Goal: Task Accomplishment & Management: Use online tool/utility

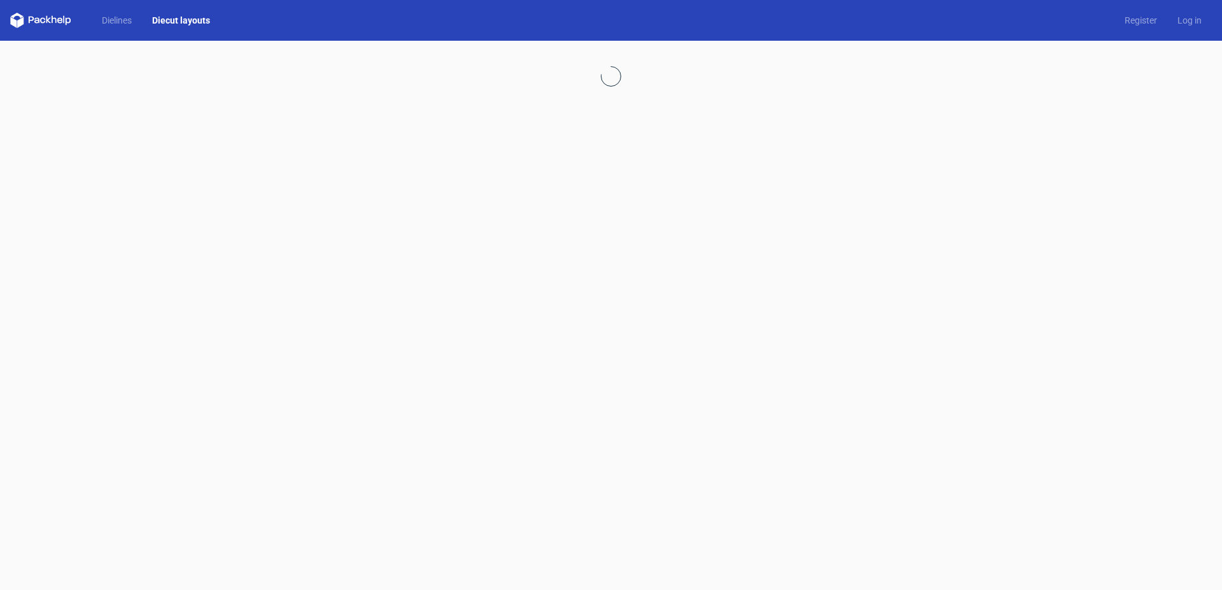
click at [170, 18] on link "Diecut layouts" at bounding box center [181, 20] width 78 height 13
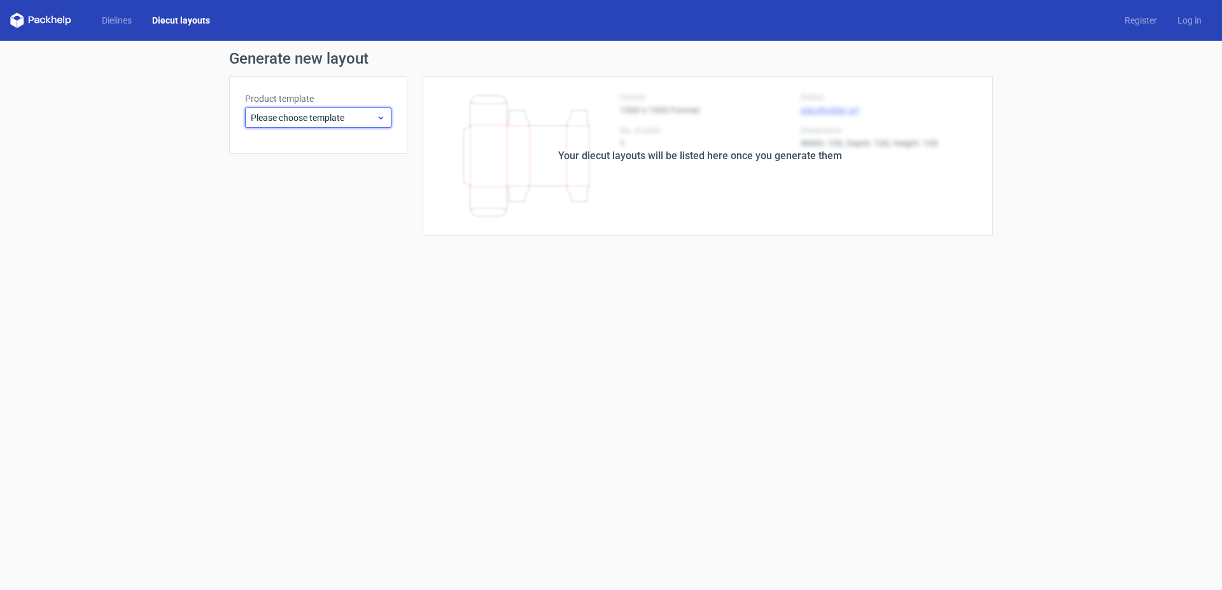
click at [377, 116] on icon at bounding box center [381, 118] width 10 height 10
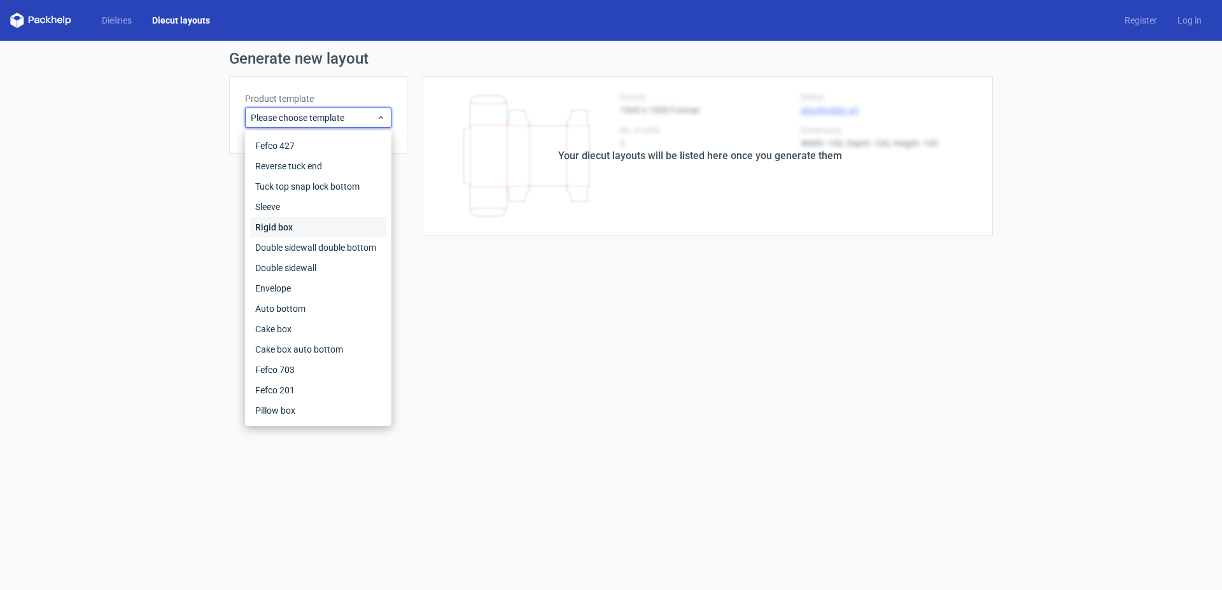
click at [284, 223] on div "Rigid box" at bounding box center [318, 227] width 136 height 20
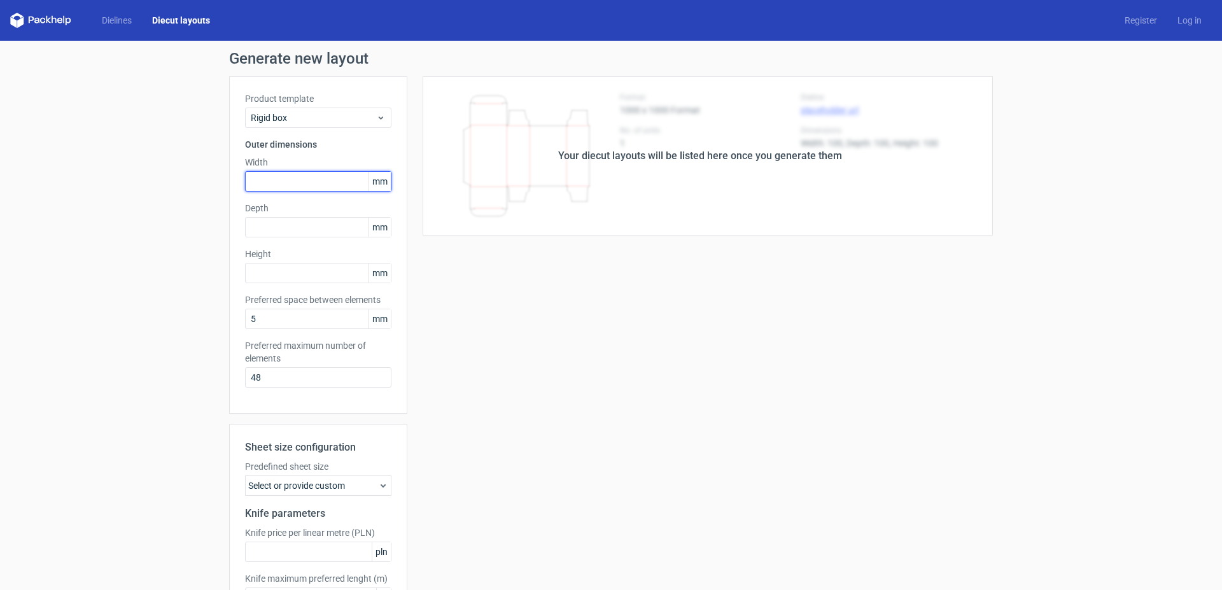
click at [272, 181] on input "text" at bounding box center [318, 181] width 146 height 20
type input "92"
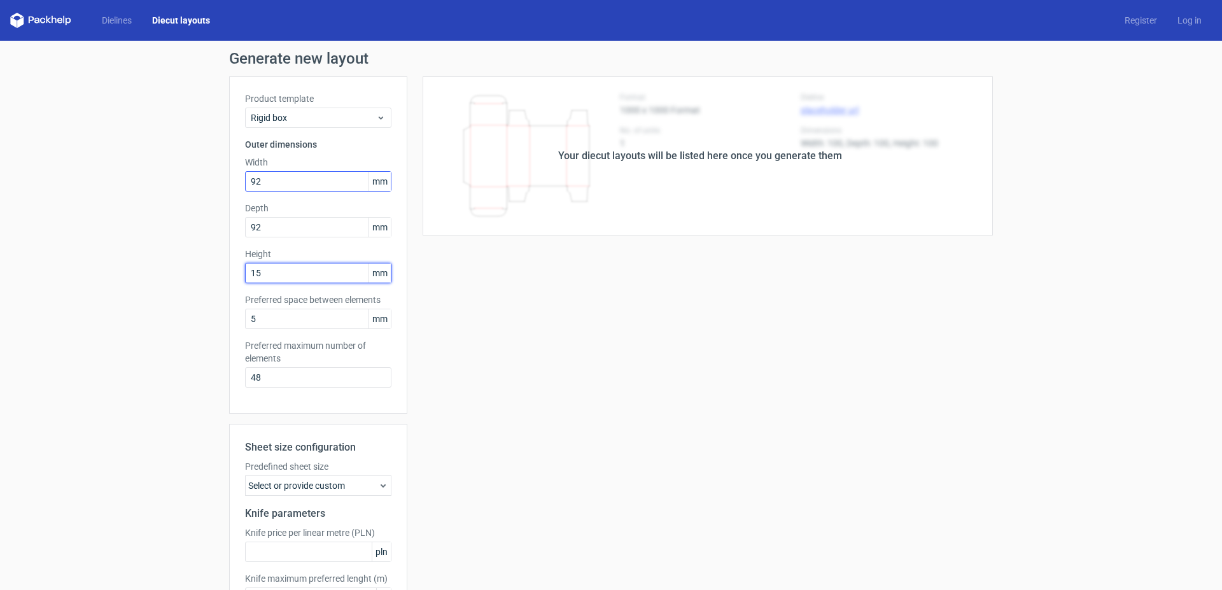
type input "152"
click at [555, 317] on div "Your diecut layouts will be listed here once you generate them Height Depth Wid…" at bounding box center [699, 375] width 585 height 599
click at [264, 316] on input "5" at bounding box center [318, 319] width 146 height 20
drag, startPoint x: 262, startPoint y: 374, endPoint x: 218, endPoint y: 373, distance: 43.9
click at [245, 373] on input "48" at bounding box center [318, 377] width 146 height 20
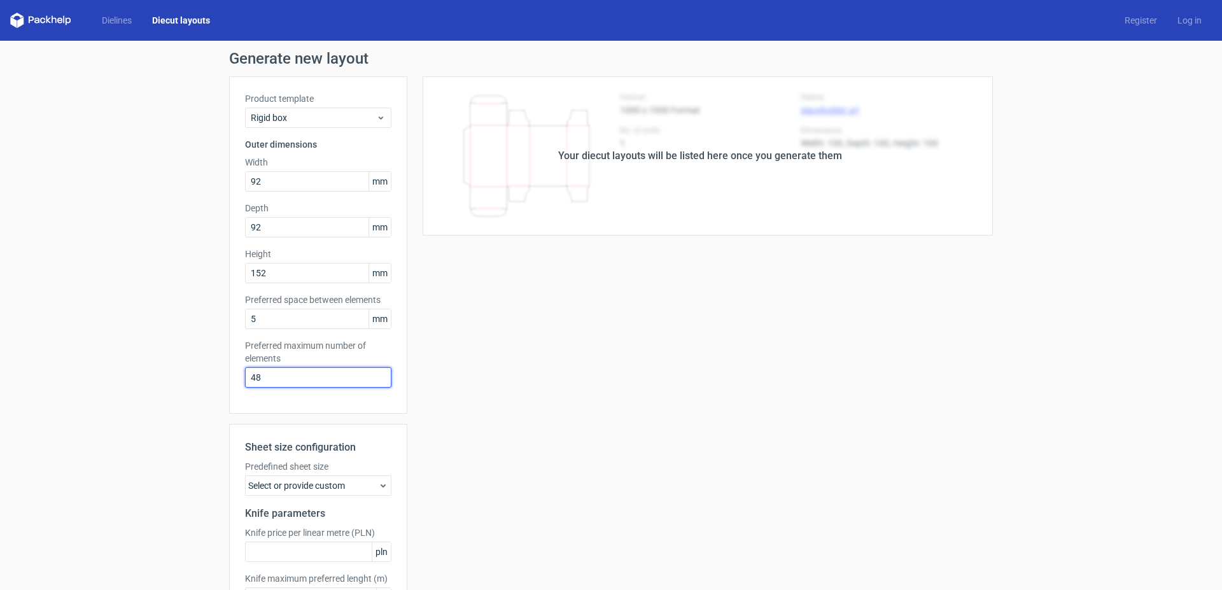
type input "1"
click at [481, 375] on div "Your diecut layouts will be listed here once you generate them Height Depth Wid…" at bounding box center [699, 375] width 585 height 599
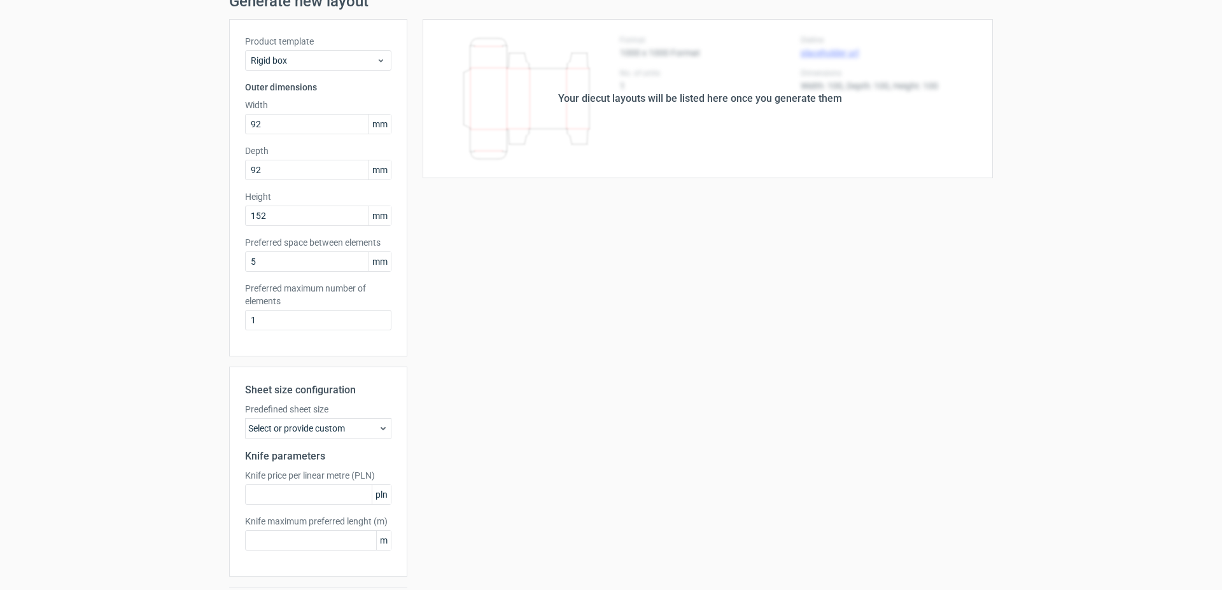
scroll to position [95, 0]
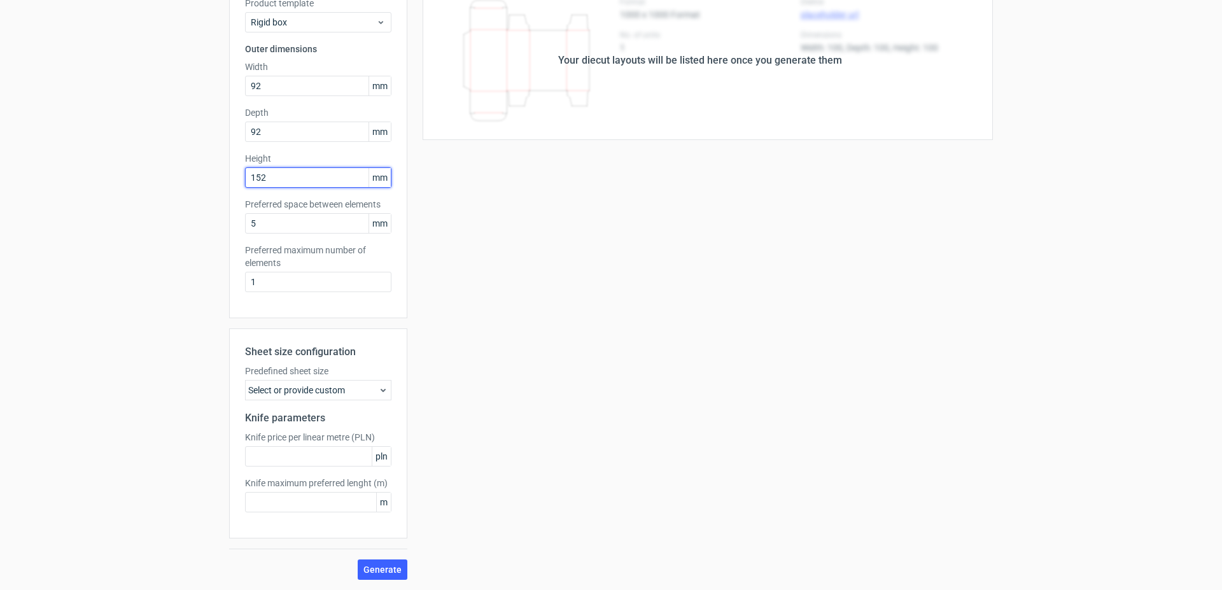
drag, startPoint x: 251, startPoint y: 177, endPoint x: 235, endPoint y: 177, distance: 15.9
click at [245, 177] on input "152" at bounding box center [318, 177] width 146 height 20
click at [375, 568] on span "Generate" at bounding box center [382, 569] width 38 height 9
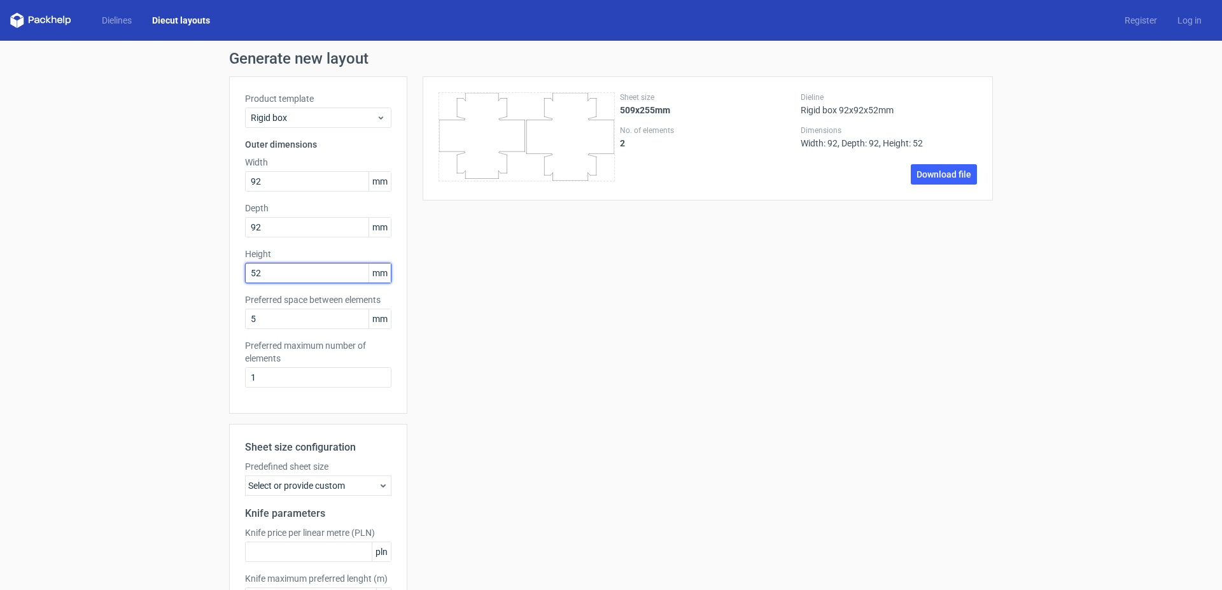
click at [271, 272] on input "52" at bounding box center [318, 273] width 146 height 20
drag, startPoint x: 281, startPoint y: 272, endPoint x: 229, endPoint y: 272, distance: 52.2
click at [245, 272] on input "52" at bounding box center [318, 273] width 146 height 20
click at [245, 271] on input "52" at bounding box center [318, 273] width 146 height 20
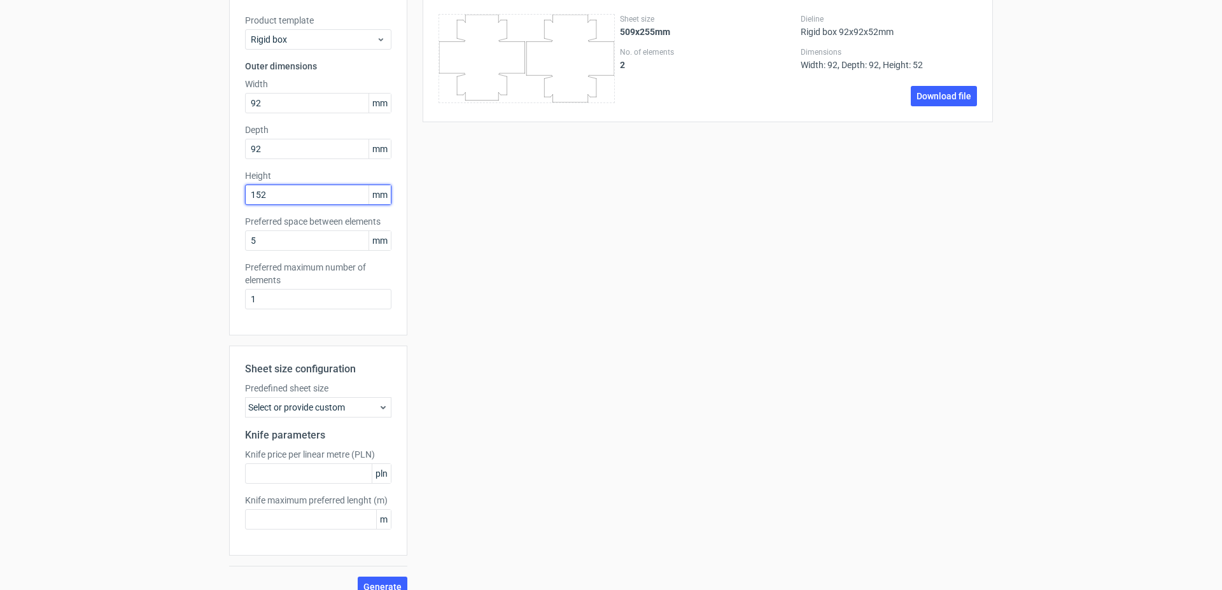
scroll to position [95, 0]
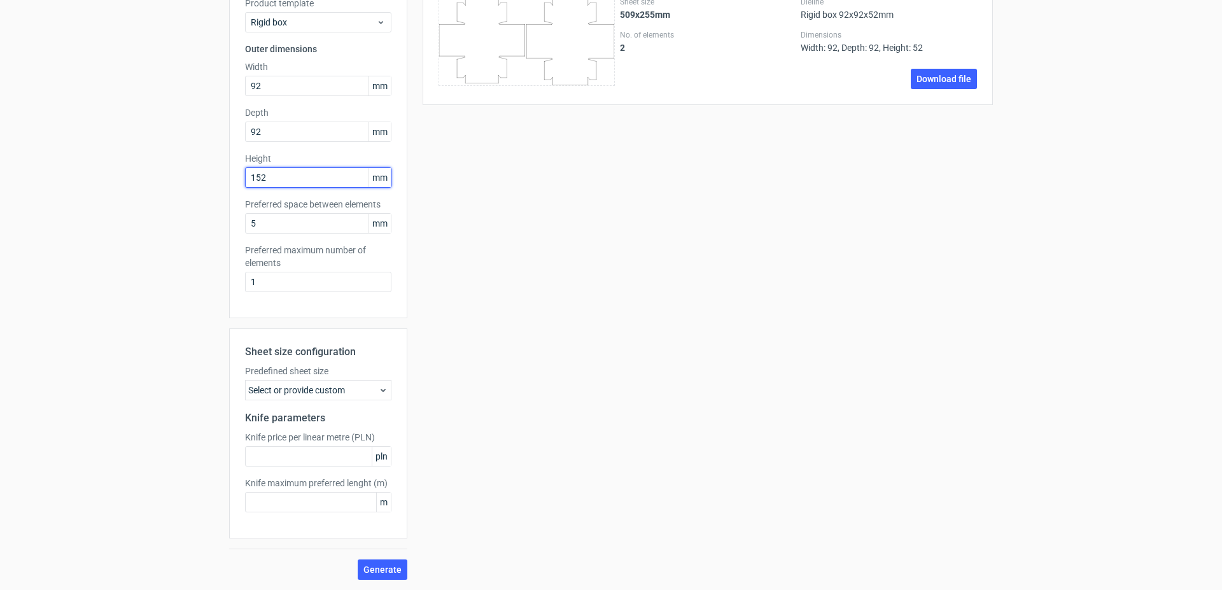
drag, startPoint x: 247, startPoint y: 176, endPoint x: 239, endPoint y: 175, distance: 8.3
click at [245, 176] on input "152" at bounding box center [318, 177] width 146 height 20
click at [382, 565] on span "Generate" at bounding box center [382, 569] width 38 height 9
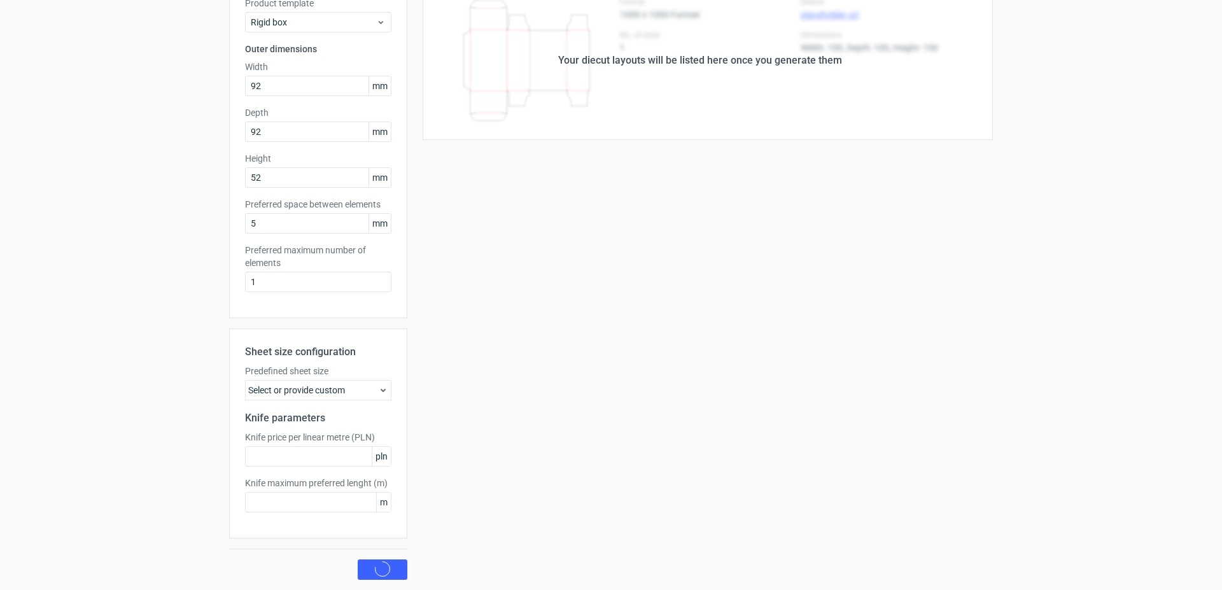
scroll to position [0, 0]
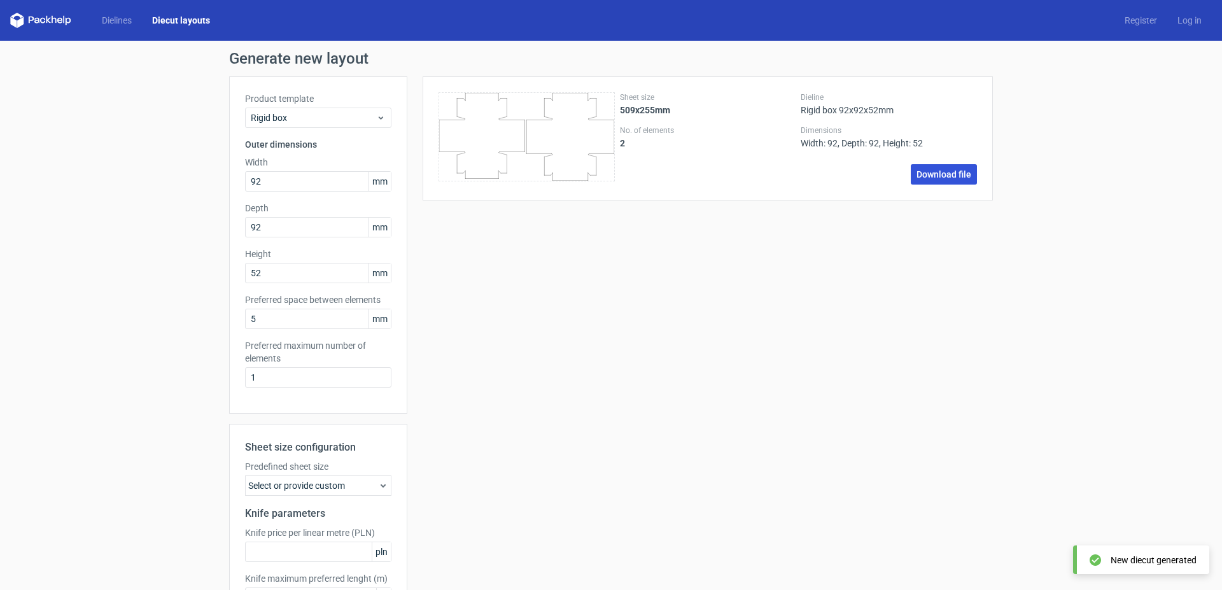
click at [947, 173] on link "Download file" at bounding box center [943, 174] width 66 height 20
click at [245, 273] on input "52" at bounding box center [318, 273] width 146 height 20
click at [251, 271] on input "52" at bounding box center [318, 273] width 146 height 20
drag, startPoint x: 251, startPoint y: 274, endPoint x: 241, endPoint y: 268, distance: 10.8
click at [245, 268] on input "52" at bounding box center [318, 273] width 146 height 20
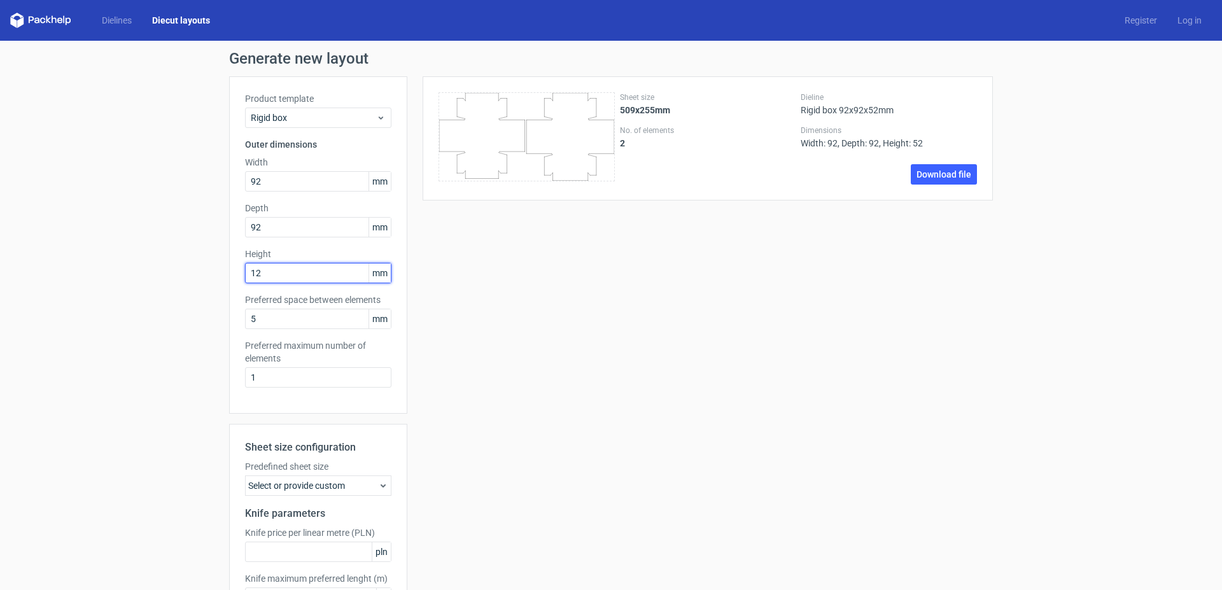
type input "1"
click at [667, 308] on div "Sheet size 509x255mm No. of elements 2 Dieline Rigid box 92x92x52mm Dimensions …" at bounding box center [699, 375] width 585 height 599
click at [321, 228] on input "92" at bounding box center [318, 227] width 146 height 20
click at [270, 269] on input "102" at bounding box center [318, 273] width 146 height 20
type input "100"
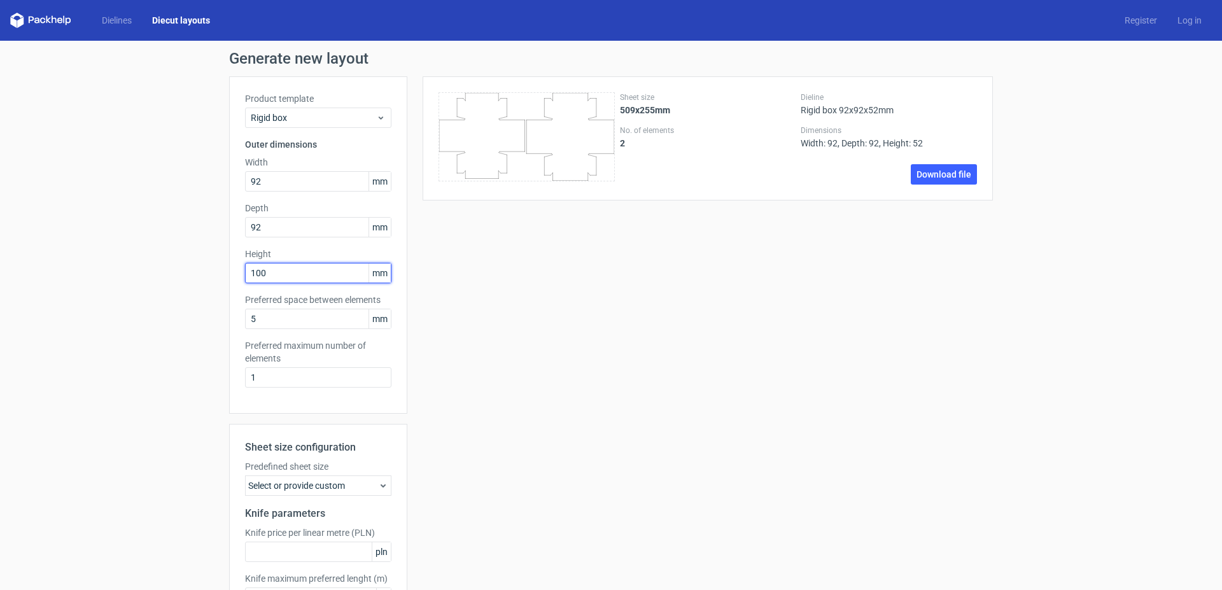
scroll to position [95, 0]
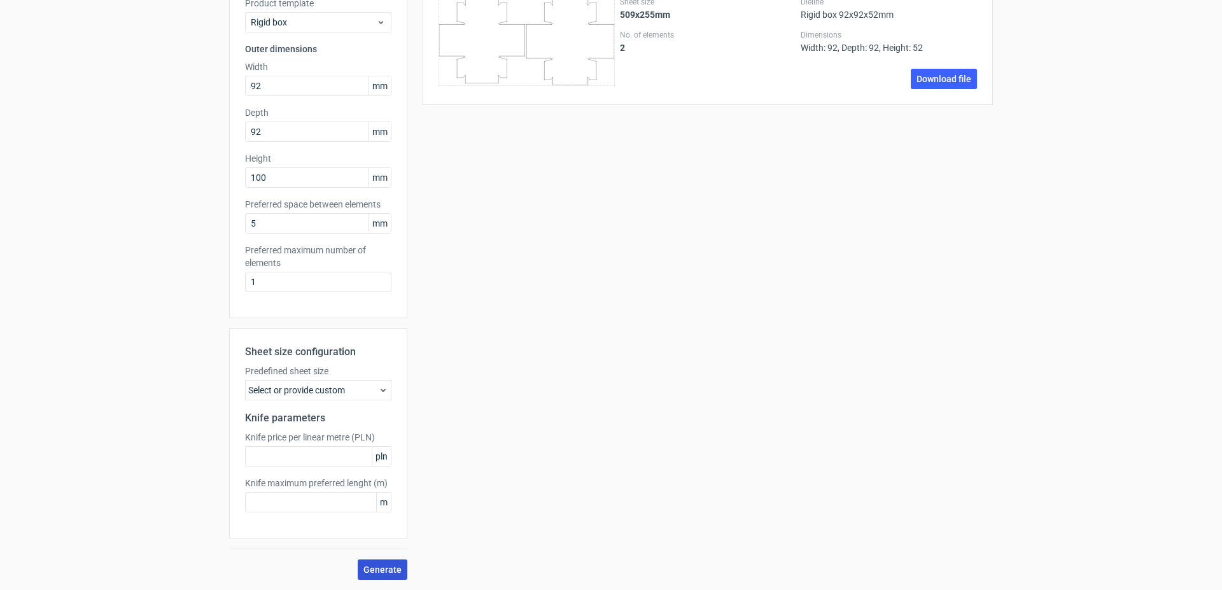
click at [387, 567] on span "Generate" at bounding box center [382, 569] width 38 height 9
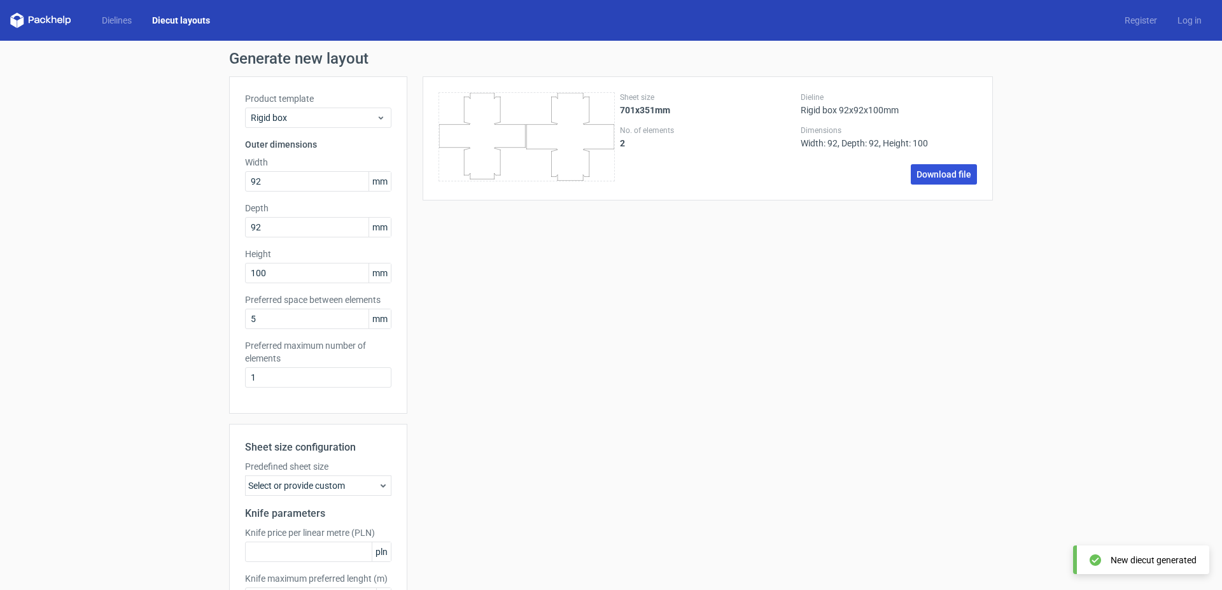
click at [938, 174] on link "Download file" at bounding box center [943, 174] width 66 height 20
click at [245, 225] on input "92" at bounding box center [318, 227] width 146 height 20
type input "90"
click at [260, 182] on input "92" at bounding box center [318, 181] width 146 height 20
click at [245, 180] on input "92" at bounding box center [318, 181] width 146 height 20
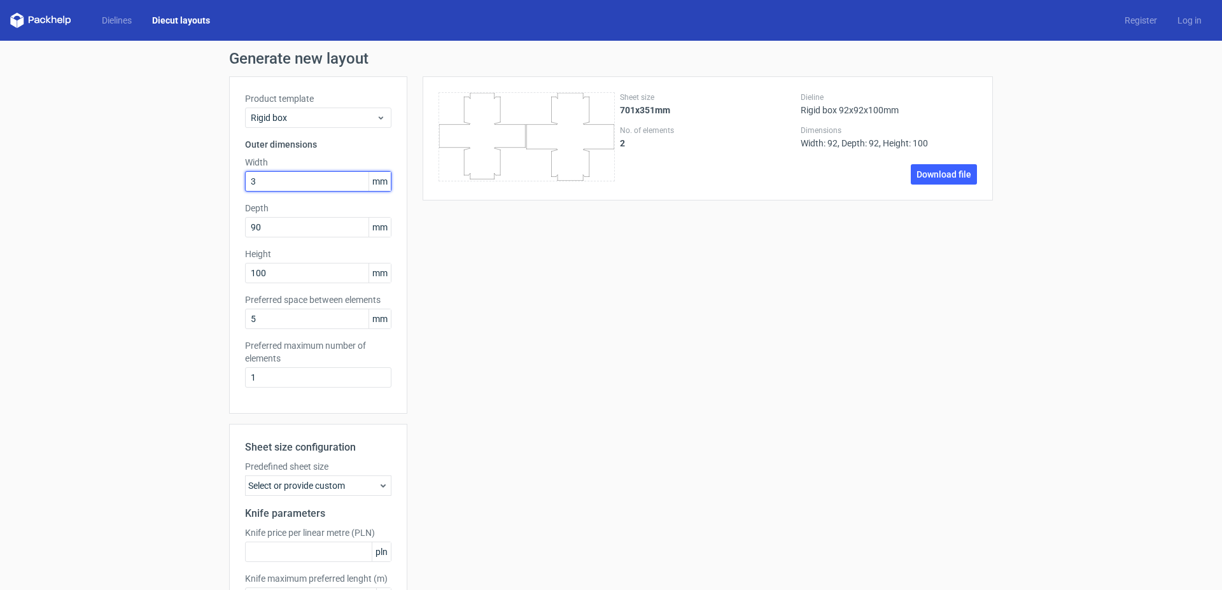
type input "30"
click at [295, 268] on input "100" at bounding box center [318, 273] width 146 height 20
click at [282, 322] on input "5" at bounding box center [318, 319] width 146 height 20
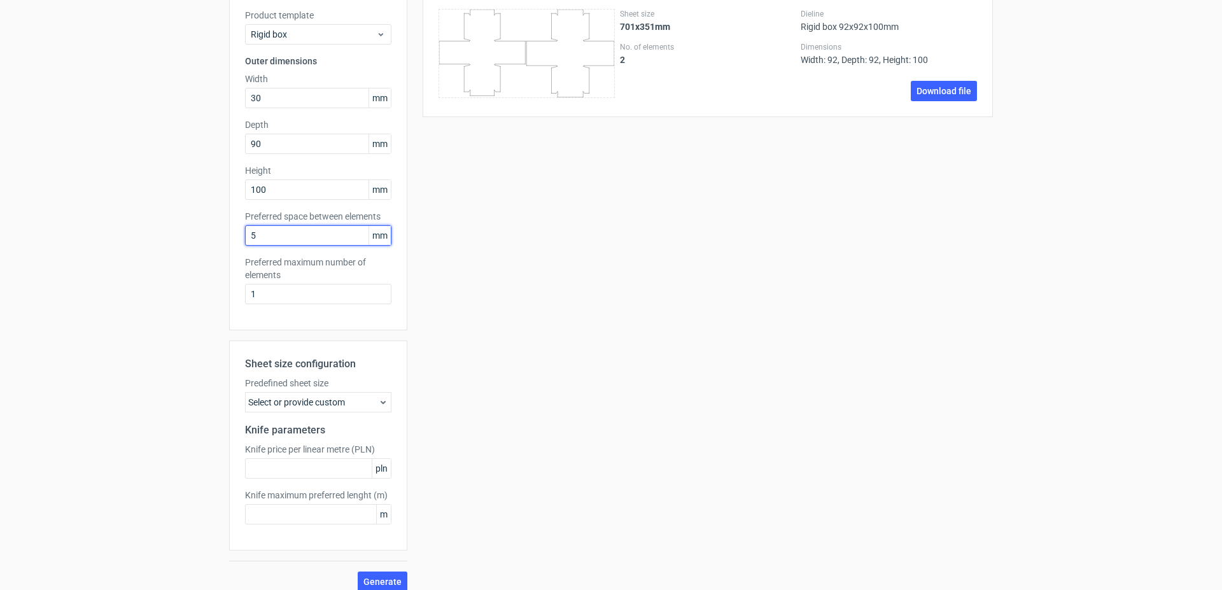
scroll to position [95, 0]
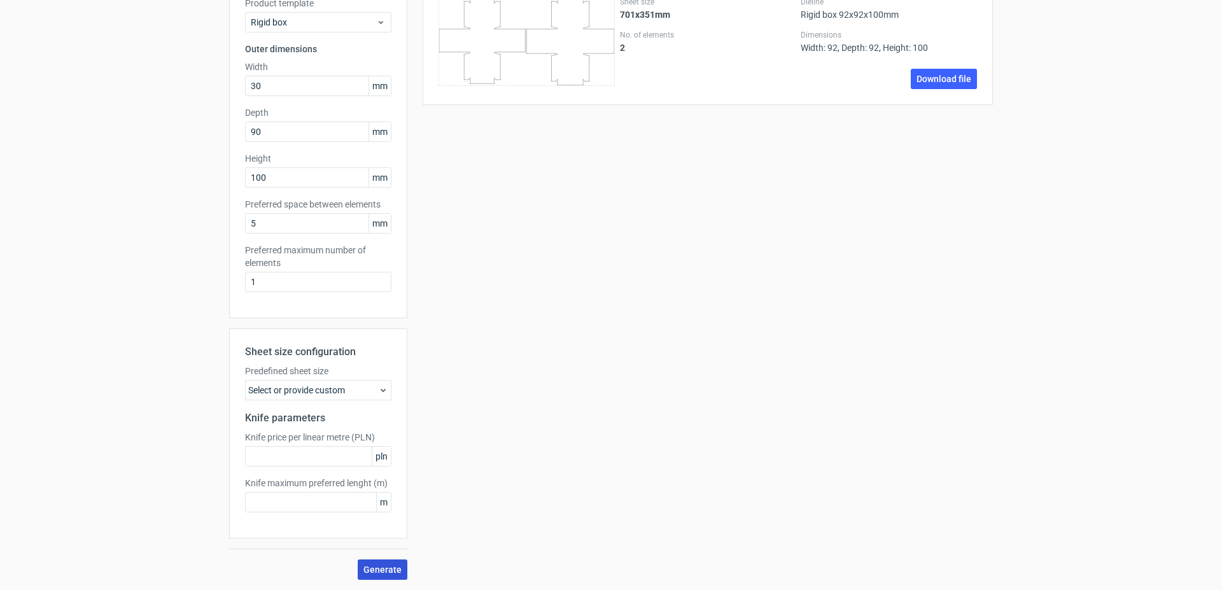
click at [389, 568] on span "Generate" at bounding box center [382, 569] width 38 height 9
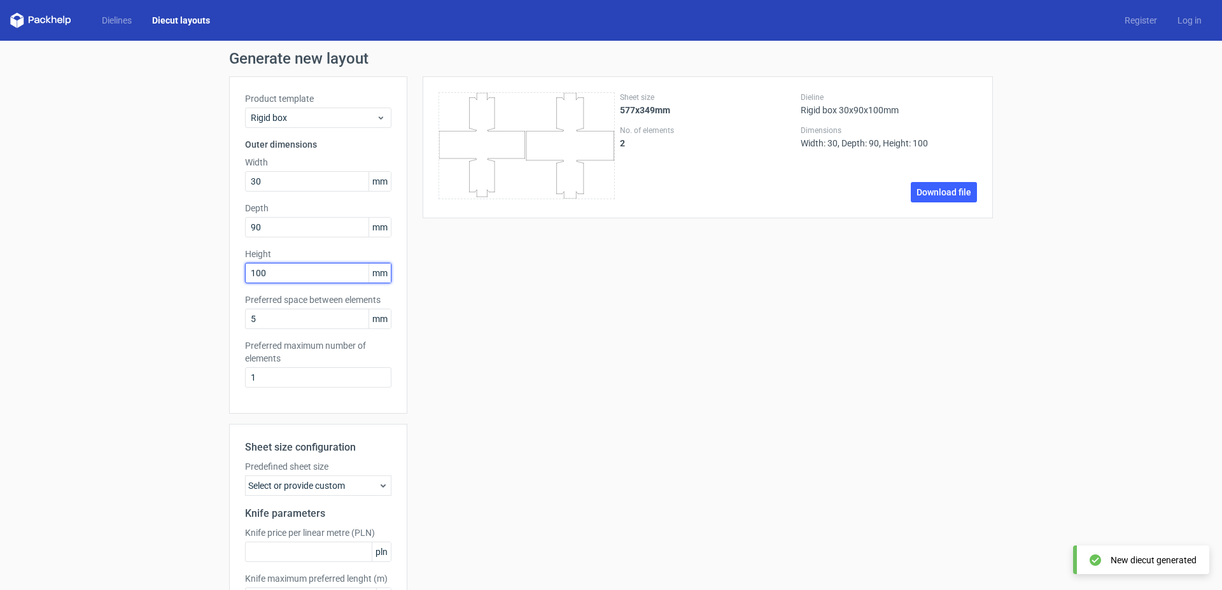
drag, startPoint x: 276, startPoint y: 272, endPoint x: 218, endPoint y: 272, distance: 58.5
click at [245, 272] on input "100" at bounding box center [318, 273] width 146 height 20
type input "52"
click at [245, 271] on input "52" at bounding box center [318, 273] width 146 height 20
click at [499, 280] on div "Sheet size 577x349mm No. of elements 2 Dieline Rigid box 30x90x100mm Dimensions…" at bounding box center [699, 375] width 585 height 599
